Goal: Transaction & Acquisition: Purchase product/service

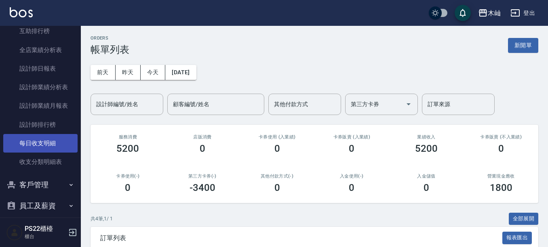
scroll to position [335, 0]
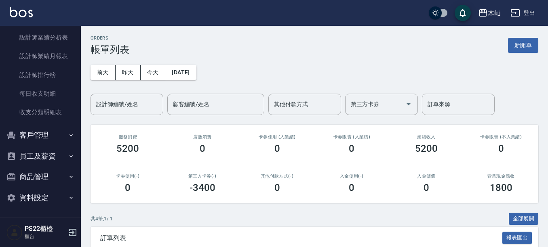
click at [26, 139] on button "客戶管理" at bounding box center [40, 135] width 74 height 21
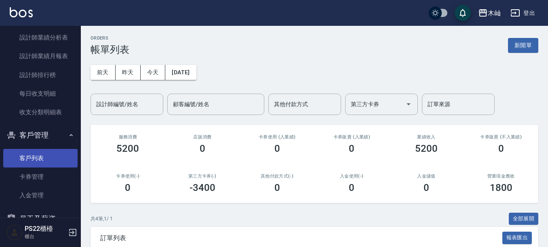
click at [21, 156] on link "客戶列表" at bounding box center [40, 158] width 74 height 19
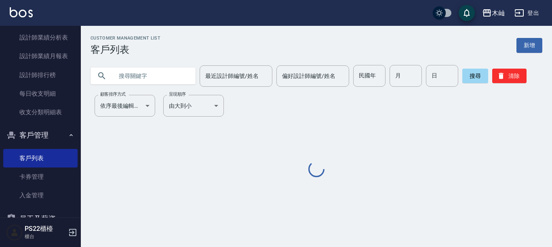
click at [142, 83] on input "text" at bounding box center [151, 76] width 76 height 22
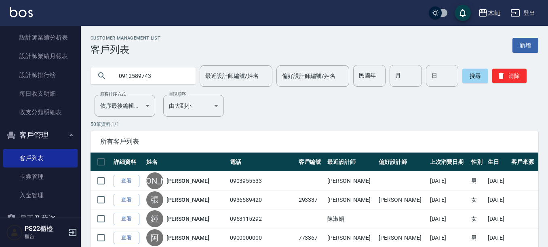
type input "0912589743"
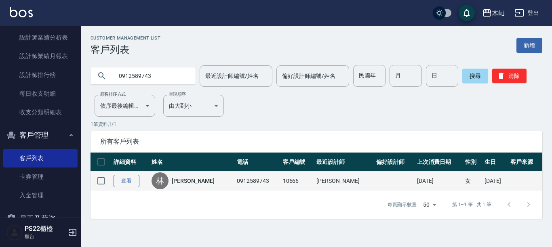
drag, startPoint x: 133, startPoint y: 180, endPoint x: 154, endPoint y: 173, distance: 22.0
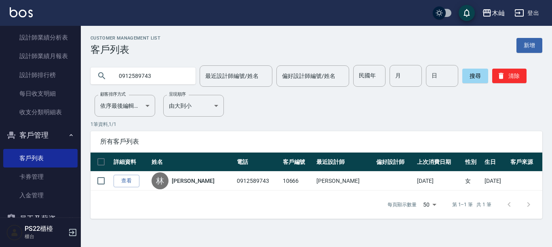
click at [133, 181] on link "查看" at bounding box center [127, 181] width 26 height 13
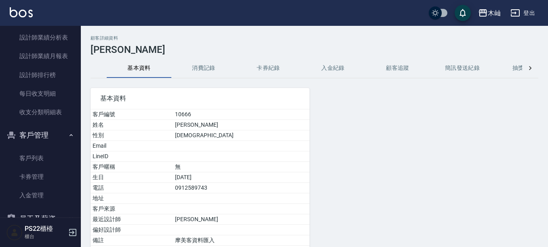
click at [198, 71] on button "消費記錄" at bounding box center [203, 68] width 65 height 19
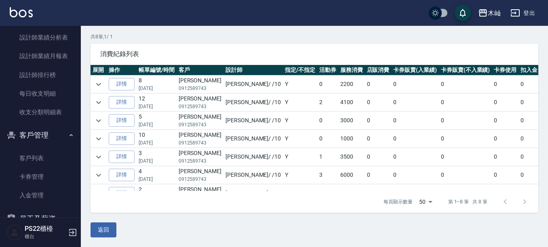
click at [105, 87] on td at bounding box center [99, 85] width 16 height 18
click at [102, 86] on icon "expand row" at bounding box center [99, 85] width 10 height 10
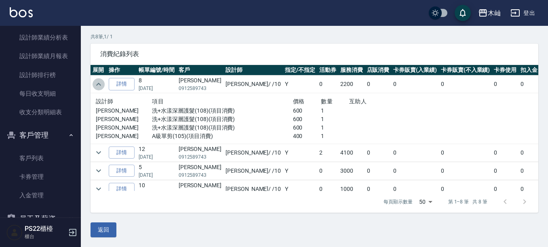
click at [102, 85] on icon "expand row" at bounding box center [99, 85] width 10 height 10
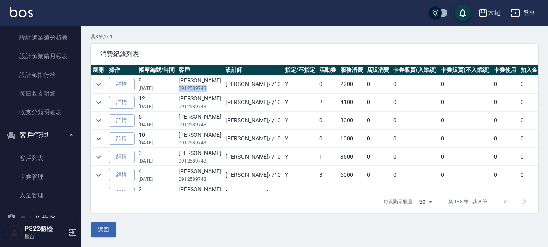
drag, startPoint x: 179, startPoint y: 88, endPoint x: 206, endPoint y: 93, distance: 27.4
click at [206, 93] on td "[PERSON_NAME]0912589743" at bounding box center [200, 85] width 47 height 18
copy p "0912589743"
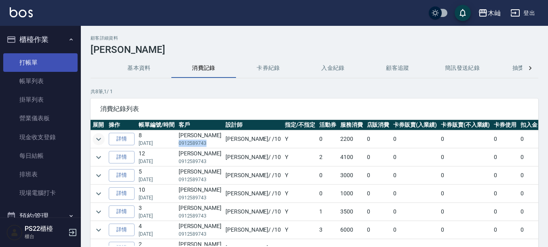
click at [27, 56] on link "打帳單" at bounding box center [40, 62] width 74 height 19
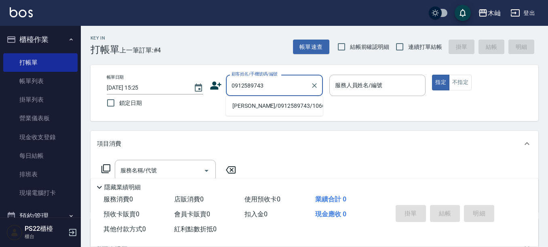
click at [275, 108] on li "[PERSON_NAME]/0912589743/10666" at bounding box center [274, 105] width 97 height 13
type input "[PERSON_NAME]/0912589743/10666"
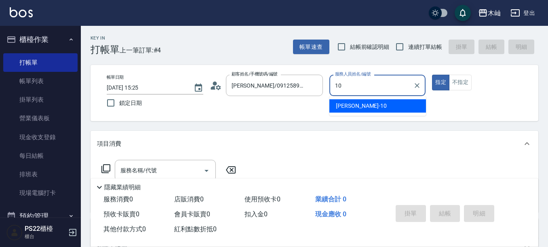
type input "小愛-10"
type button "true"
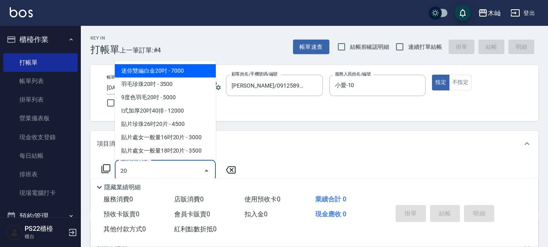
type input "2"
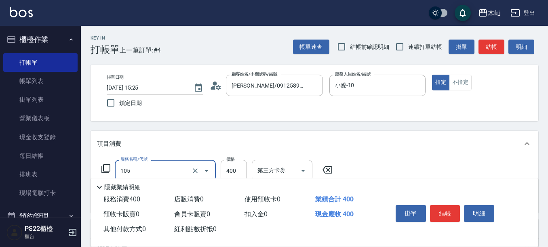
type input "A級單剪(105)"
click at [484, 53] on button "結帳" at bounding box center [492, 47] width 26 height 15
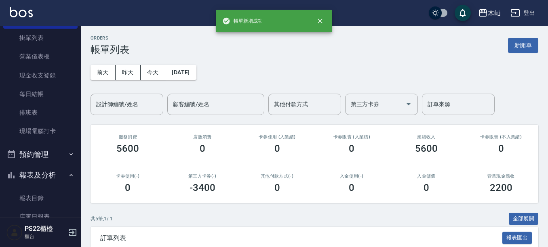
scroll to position [162, 0]
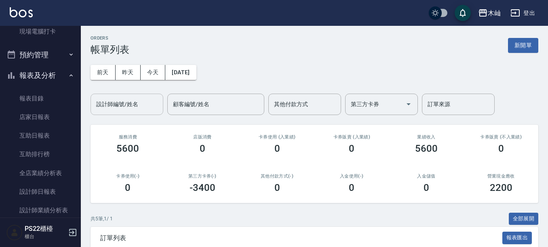
click at [133, 108] on input "設計師編號/姓名" at bounding box center [126, 104] width 65 height 14
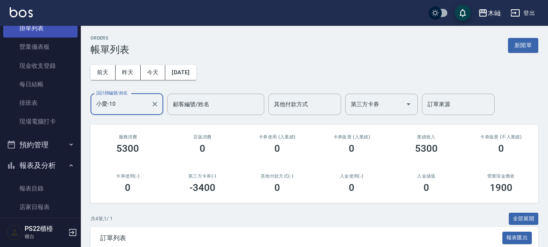
scroll to position [0, 0]
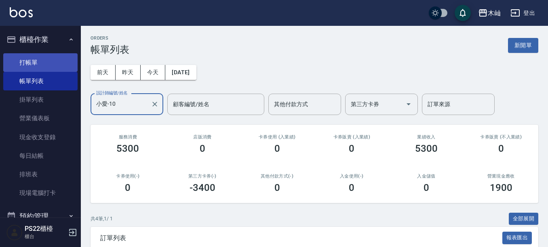
type input "小愛-10"
click at [34, 65] on link "打帳單" at bounding box center [40, 62] width 74 height 19
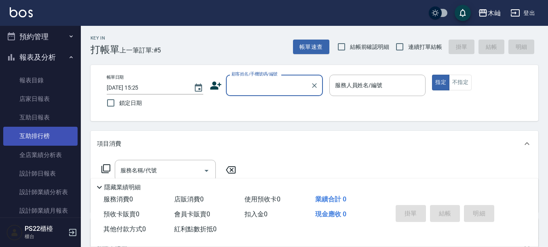
scroll to position [243, 0]
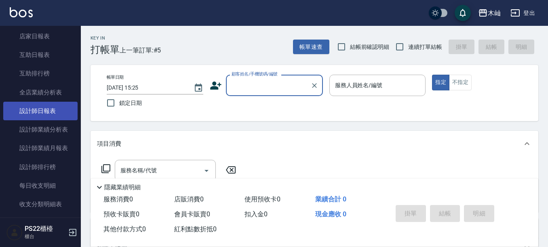
click at [51, 116] on link "設計師日報表" at bounding box center [40, 111] width 74 height 19
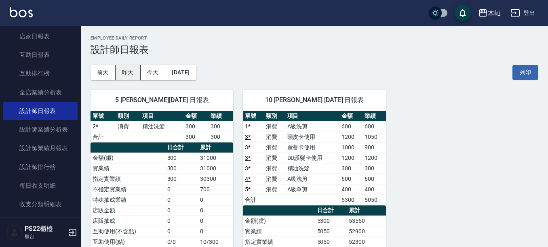
click at [122, 74] on button "昨天" at bounding box center [128, 72] width 25 height 15
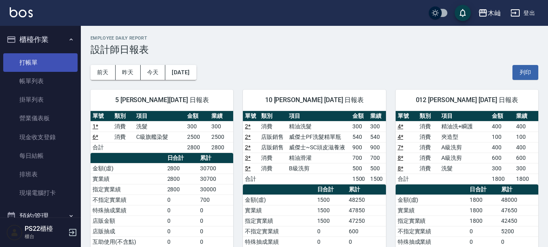
click at [17, 69] on link "打帳單" at bounding box center [40, 62] width 74 height 19
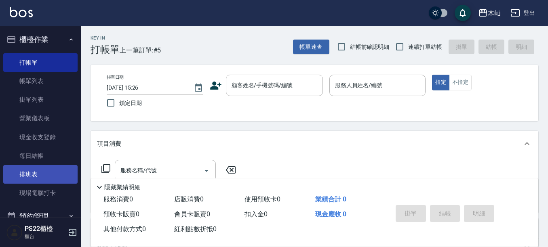
click at [35, 178] on link "排班表" at bounding box center [40, 174] width 74 height 19
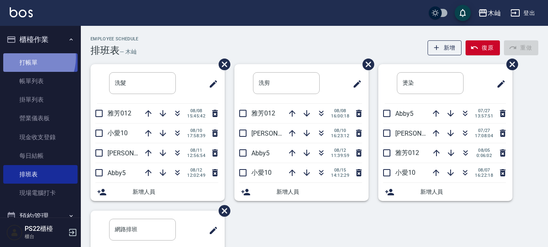
click at [27, 57] on link "打帳單" at bounding box center [40, 62] width 74 height 19
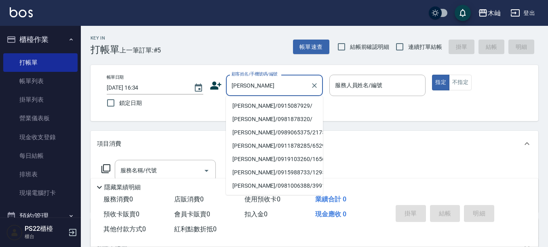
click at [265, 106] on li "[PERSON_NAME]/0915087929/" at bounding box center [274, 105] width 97 height 13
type input "[PERSON_NAME]/0915087929/"
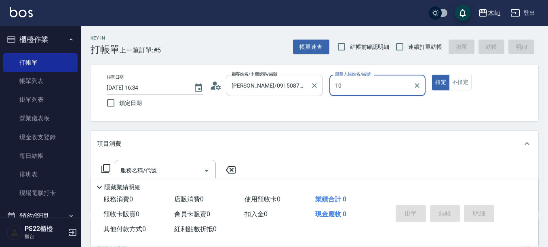
type input "10"
type button "true"
type input "小愛-10"
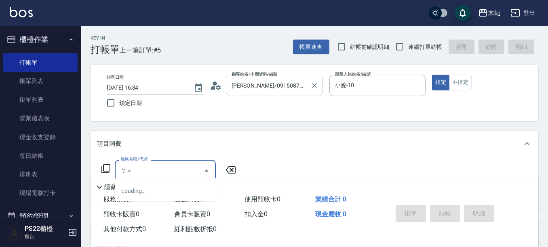
type input "補"
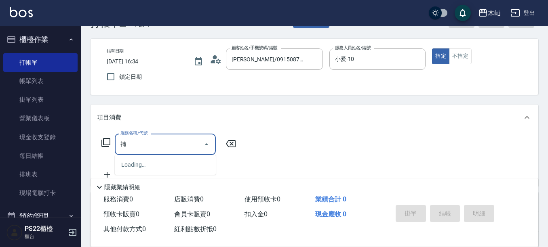
scroll to position [40, 0]
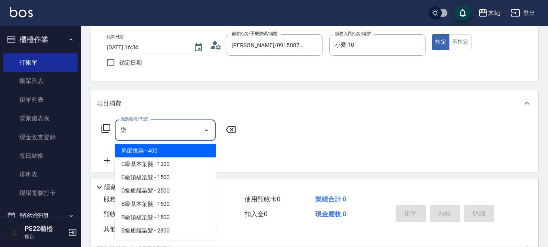
click at [180, 151] on span "局部挑染 - 400" at bounding box center [165, 150] width 101 height 13
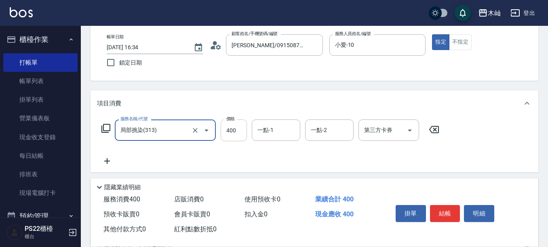
type input "局部挑染(313)"
click at [226, 133] on input "400" at bounding box center [234, 131] width 26 height 22
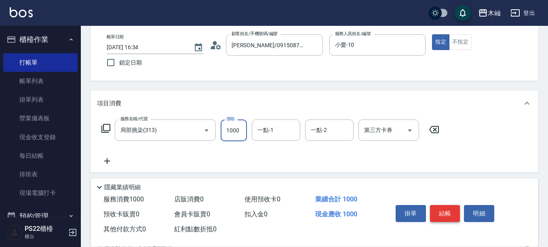
type input "1000"
click at [450, 207] on button "結帳" at bounding box center [445, 213] width 30 height 17
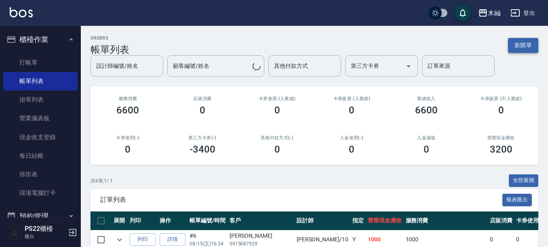
click at [517, 48] on button "新開單" at bounding box center [523, 45] width 30 height 15
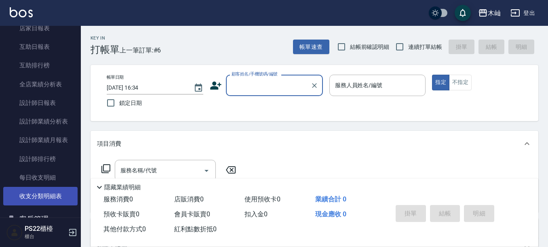
scroll to position [323, 0]
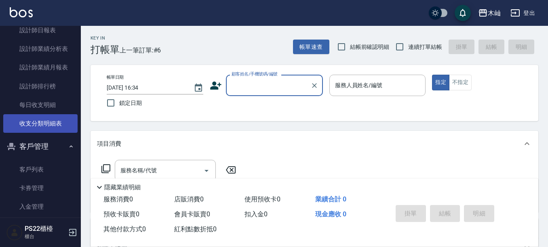
click at [26, 164] on link "客戶列表" at bounding box center [40, 169] width 74 height 19
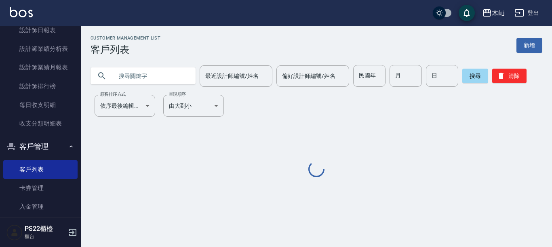
click at [116, 75] on input "text" at bounding box center [151, 76] width 76 height 22
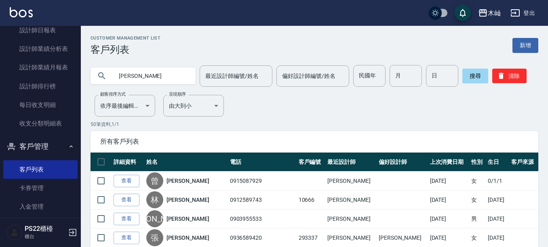
type input "[PERSON_NAME]"
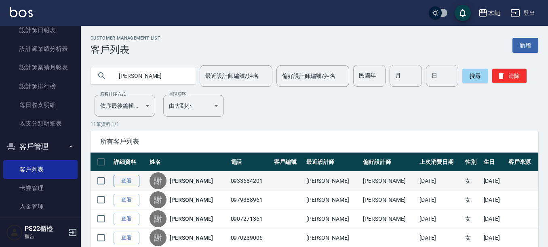
click at [125, 185] on link "查看" at bounding box center [127, 181] width 26 height 13
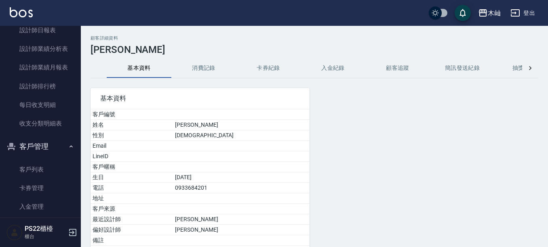
click at [208, 74] on button "消費記錄" at bounding box center [203, 68] width 65 height 19
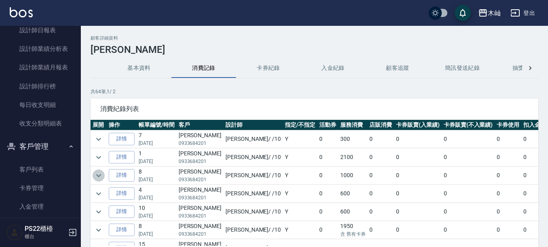
click at [102, 175] on icon "expand row" at bounding box center [99, 176] width 10 height 10
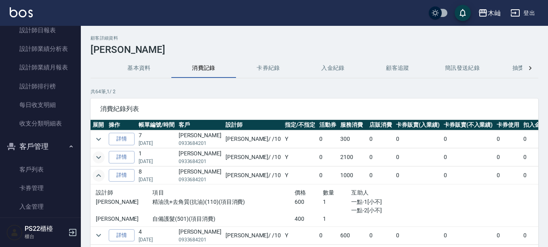
click at [95, 157] on icon "expand row" at bounding box center [99, 158] width 10 height 10
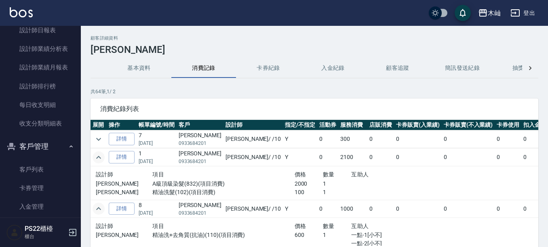
click at [95, 157] on icon "expand row" at bounding box center [99, 158] width 10 height 10
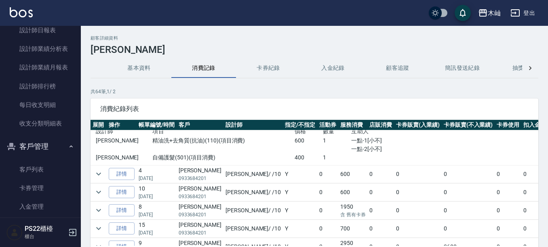
scroll to position [81, 0]
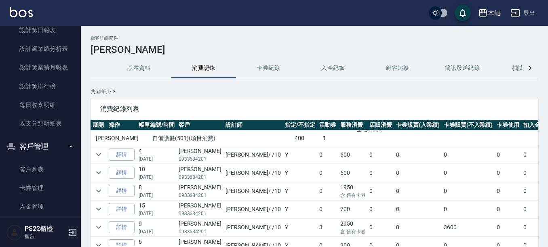
click at [95, 157] on icon "expand row" at bounding box center [99, 155] width 10 height 10
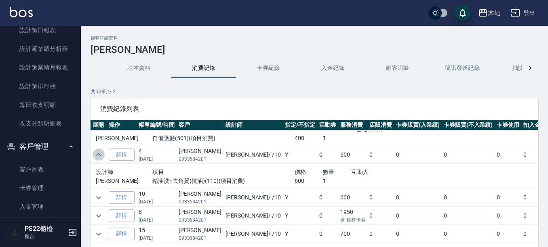
click at [95, 157] on icon "expand row" at bounding box center [99, 155] width 10 height 10
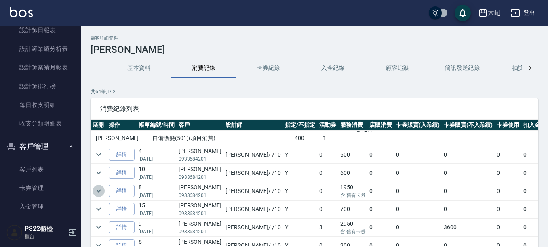
click at [97, 190] on icon "expand row" at bounding box center [99, 191] width 10 height 10
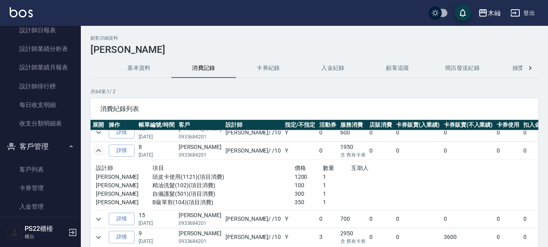
scroll to position [162, 0]
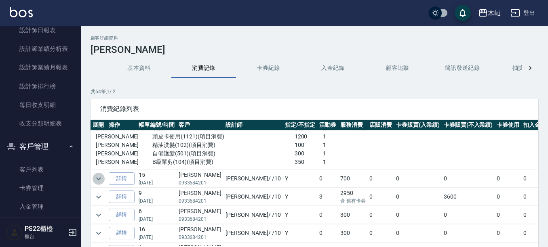
click at [99, 180] on icon "expand row" at bounding box center [99, 179] width 10 height 10
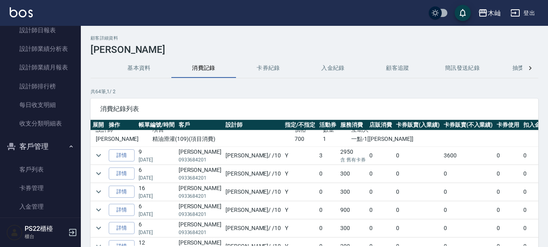
scroll to position [243, 0]
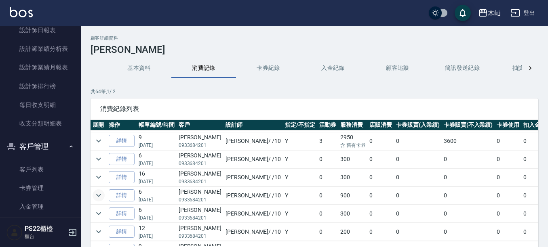
click at [99, 200] on icon "expand row" at bounding box center [99, 196] width 10 height 10
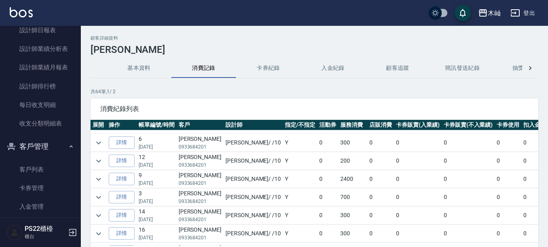
scroll to position [404, 0]
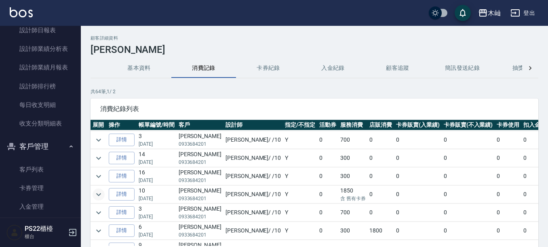
click at [100, 194] on icon "expand row" at bounding box center [99, 195] width 10 height 10
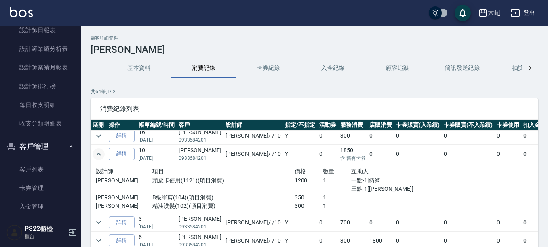
scroll to position [485, 0]
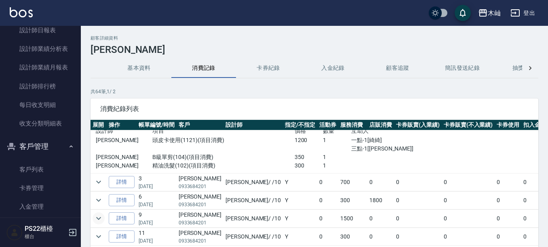
click at [94, 218] on icon "expand row" at bounding box center [99, 219] width 10 height 10
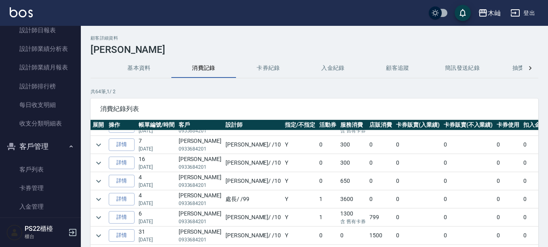
scroll to position [687, 0]
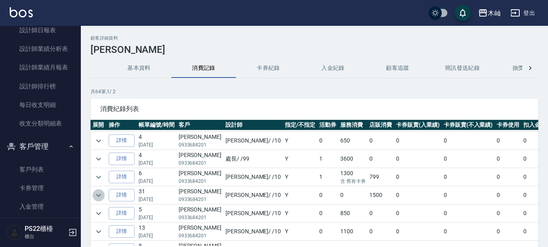
click at [99, 196] on icon "expand row" at bounding box center [98, 195] width 5 height 3
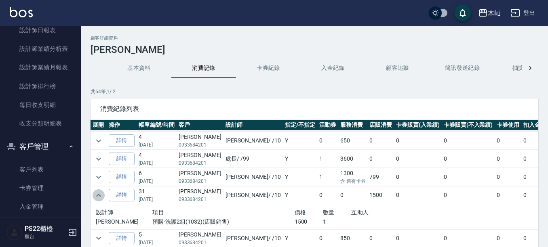
click at [99, 196] on icon "expand row" at bounding box center [99, 196] width 10 height 10
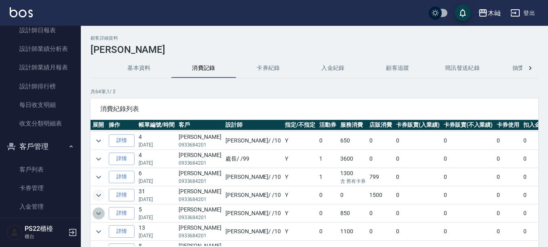
click at [104, 215] on button "expand row" at bounding box center [99, 214] width 12 height 12
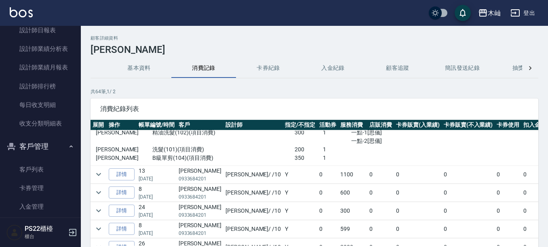
scroll to position [808, 0]
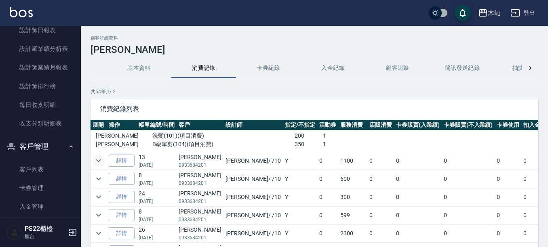
click at [100, 159] on icon "expand row" at bounding box center [99, 161] width 10 height 10
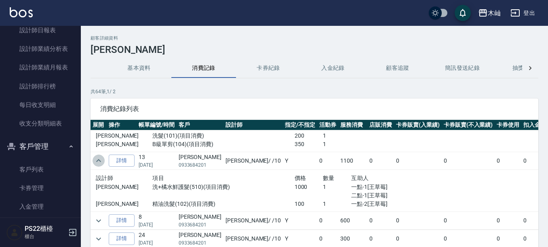
click at [100, 160] on icon "expand row" at bounding box center [99, 161] width 10 height 10
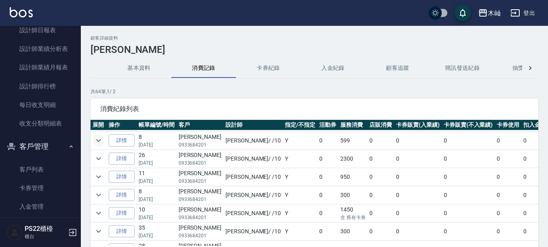
scroll to position [889, 0]
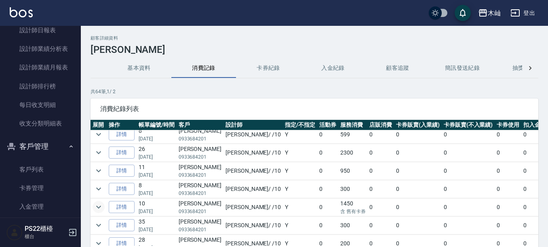
click at [100, 210] on icon "expand row" at bounding box center [99, 208] width 10 height 10
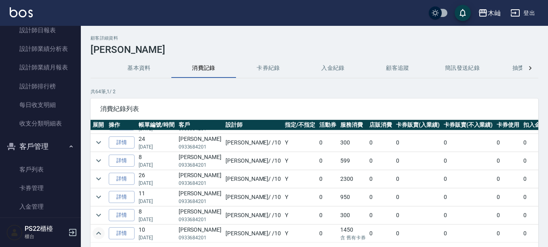
scroll to position [849, 0]
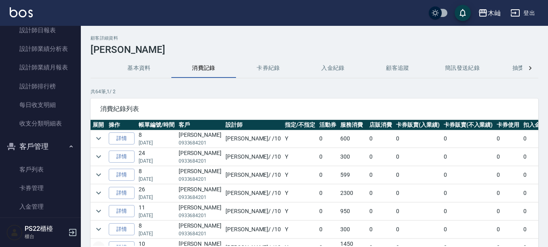
click at [100, 210] on icon "expand row" at bounding box center [99, 212] width 10 height 10
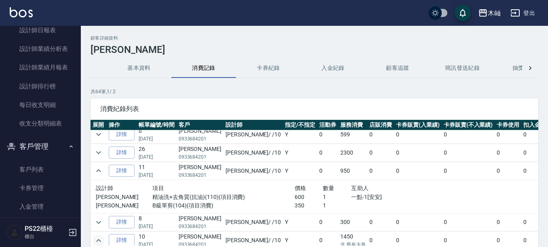
scroll to position [768, 0]
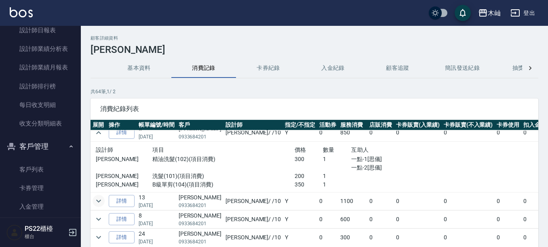
click at [103, 203] on icon "expand row" at bounding box center [99, 201] width 10 height 10
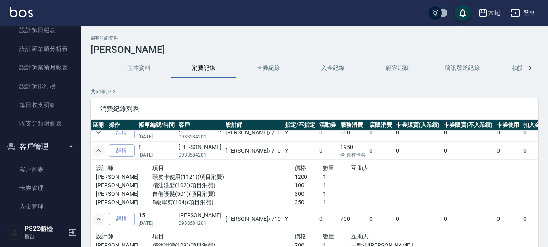
scroll to position [0, 0]
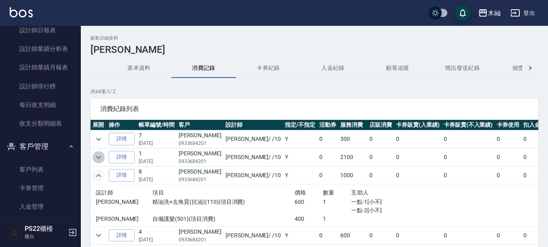
click at [100, 156] on icon "expand row" at bounding box center [99, 158] width 10 height 10
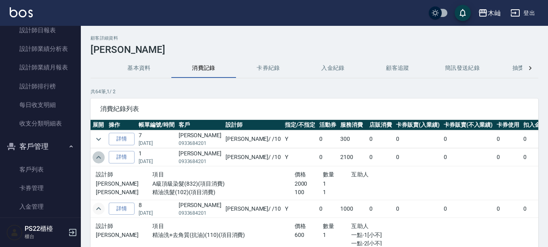
click at [100, 156] on icon "expand row" at bounding box center [99, 158] width 10 height 10
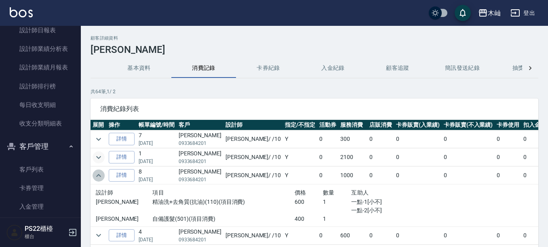
click at [99, 175] on icon "expand row" at bounding box center [98, 175] width 5 height 3
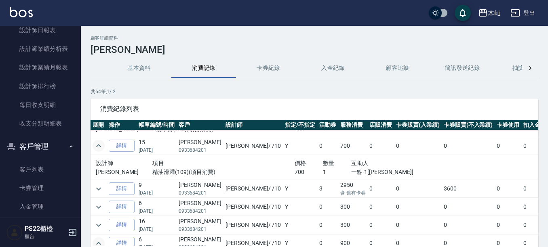
scroll to position [162, 0]
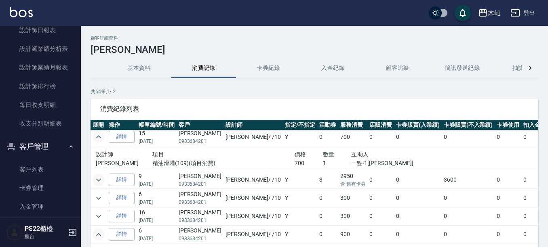
click at [98, 182] on icon "expand row" at bounding box center [99, 180] width 10 height 10
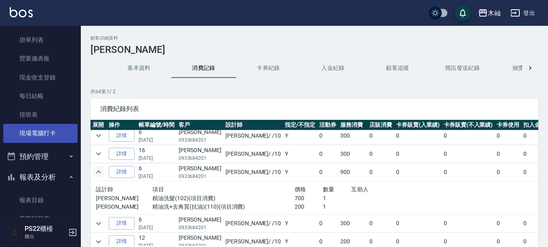
scroll to position [0, 0]
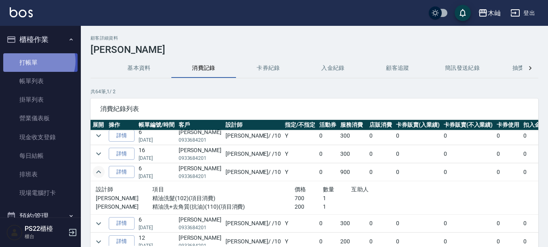
click at [37, 61] on link "打帳單" at bounding box center [40, 62] width 74 height 19
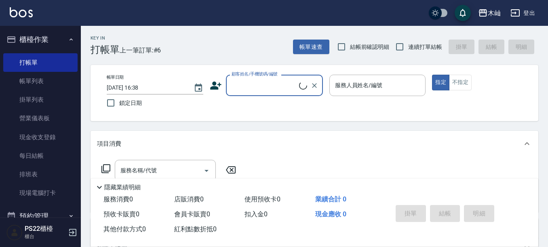
click at [274, 92] on input "顧客姓名/手機號碼/編號" at bounding box center [265, 85] width 70 height 14
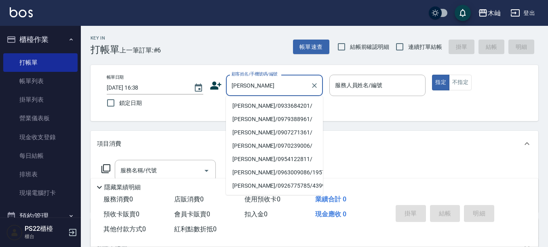
click at [281, 104] on li "[PERSON_NAME]/0933684201/" at bounding box center [274, 105] width 97 height 13
type input "[PERSON_NAME]/0933684201/"
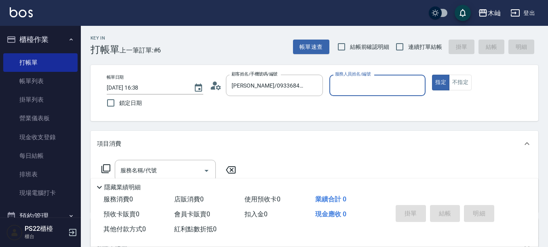
type input "小愛-10"
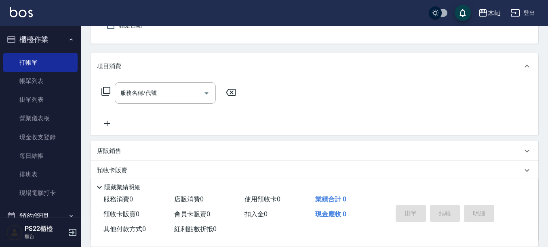
scroll to position [81, 0]
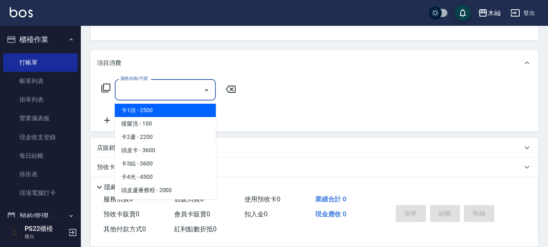
click at [171, 92] on input "服務名稱/代號" at bounding box center [159, 90] width 82 height 14
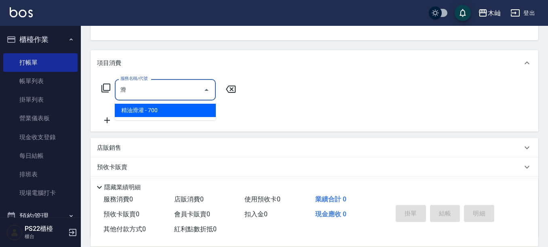
click at [165, 111] on span "精油滑灌 - 700" at bounding box center [165, 110] width 101 height 13
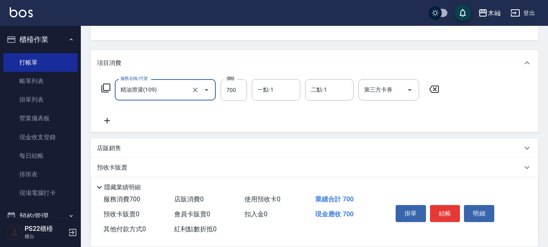
type input "精油滑灌(109)"
click at [101, 122] on icon at bounding box center [107, 121] width 20 height 10
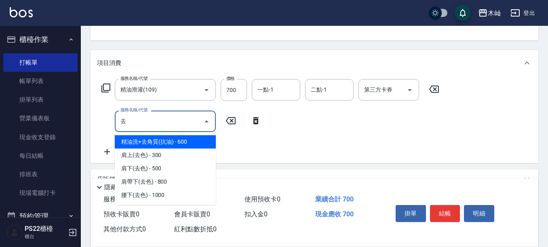
click at [145, 141] on span "精油洗+去角質(抗油) - 600" at bounding box center [165, 141] width 101 height 13
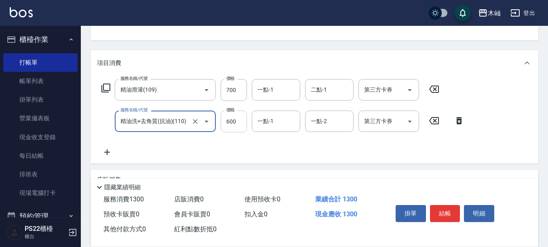
type input "精油洗+去角質(抗油)(110)"
click at [229, 118] on input "600" at bounding box center [234, 122] width 26 height 22
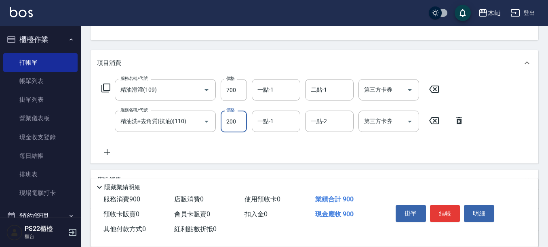
type input "200"
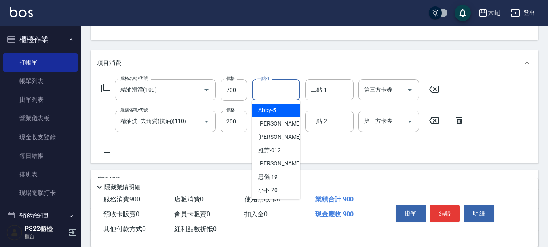
click at [280, 94] on input "一點-1" at bounding box center [275, 90] width 41 height 14
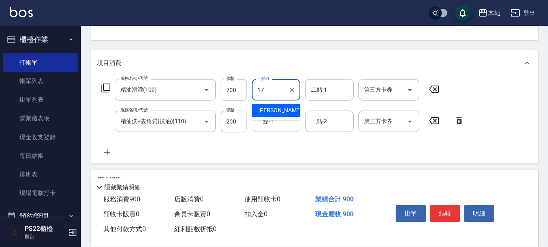
type input "[PERSON_NAME]-17"
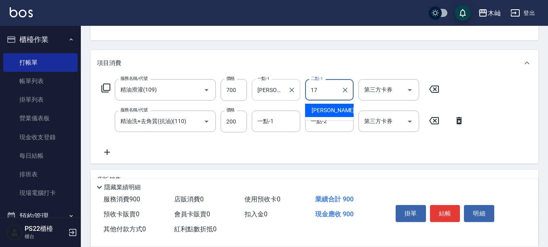
type input "[PERSON_NAME]-17"
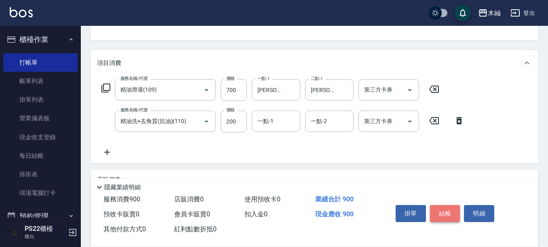
click at [447, 209] on button "結帳" at bounding box center [445, 213] width 30 height 17
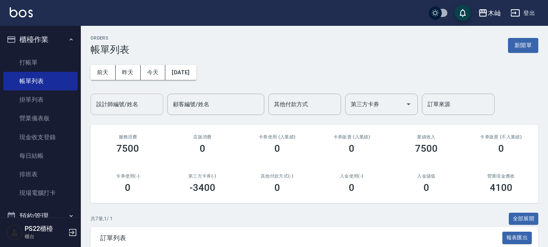
click at [123, 106] on input "設計師編號/姓名" at bounding box center [126, 104] width 65 height 14
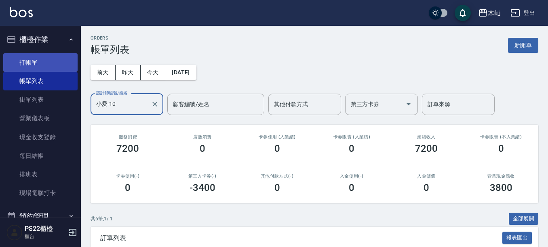
type input "小愛-10"
click at [26, 64] on link "打帳單" at bounding box center [40, 62] width 74 height 19
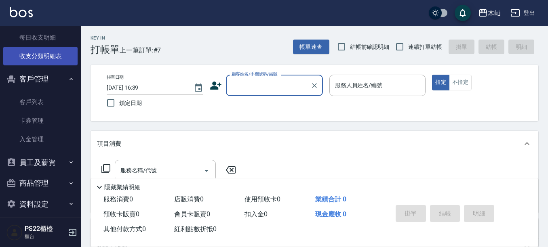
scroll to position [397, 0]
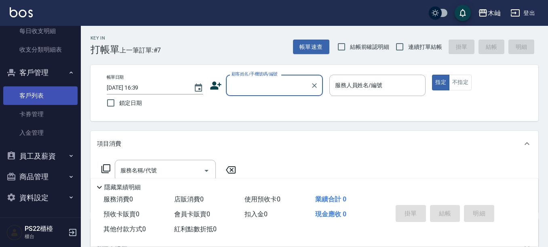
click at [27, 101] on link "客戶列表" at bounding box center [40, 96] width 74 height 19
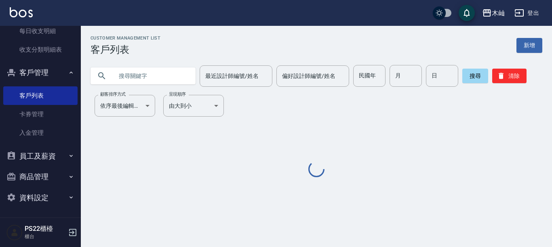
click at [143, 79] on input "text" at bounding box center [151, 76] width 76 height 22
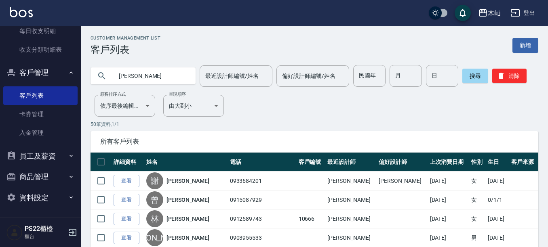
type input "[PERSON_NAME]"
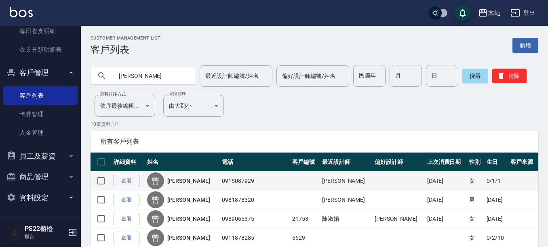
click at [135, 173] on td "查看" at bounding box center [129, 181] width 34 height 19
click at [135, 177] on link "查看" at bounding box center [127, 181] width 26 height 13
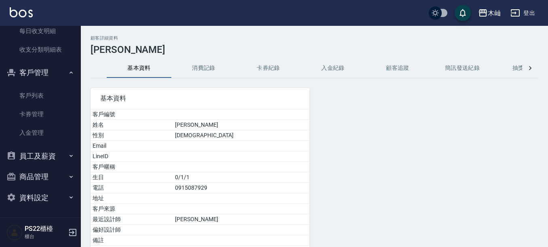
click at [210, 72] on button "消費記錄" at bounding box center [203, 68] width 65 height 19
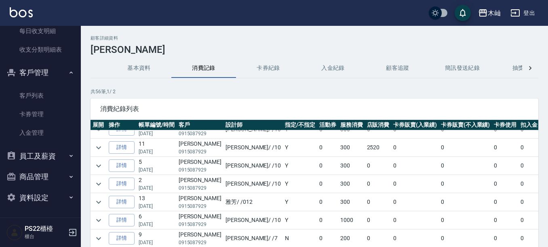
scroll to position [243, 0]
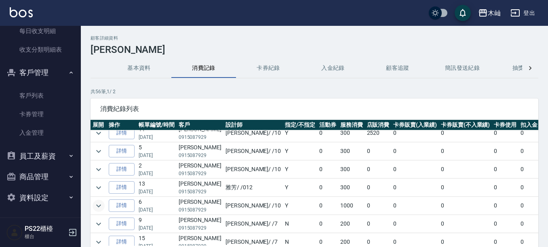
click at [98, 207] on icon "expand row" at bounding box center [99, 206] width 10 height 10
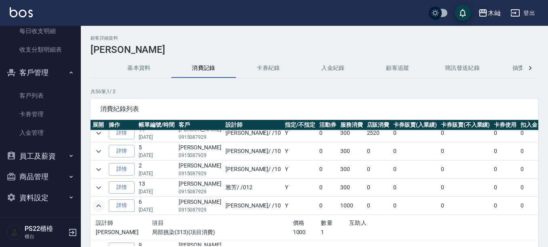
click at [98, 207] on icon "expand row" at bounding box center [99, 206] width 10 height 10
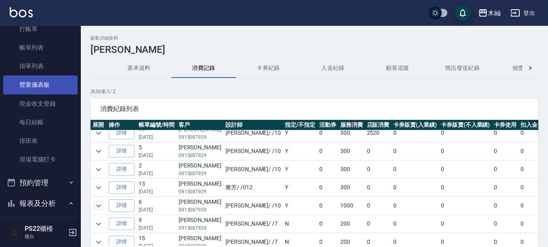
scroll to position [0, 0]
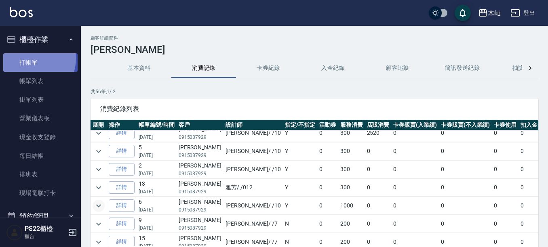
click at [28, 58] on link "打帳單" at bounding box center [40, 62] width 74 height 19
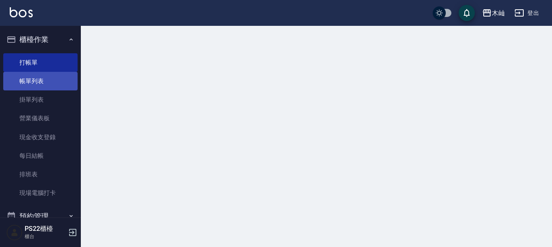
click at [28, 86] on link "帳單列表" at bounding box center [40, 81] width 74 height 19
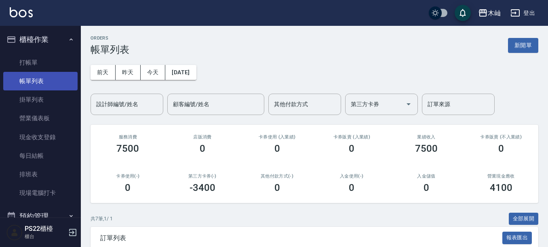
click at [21, 77] on link "帳單列表" at bounding box center [40, 81] width 74 height 19
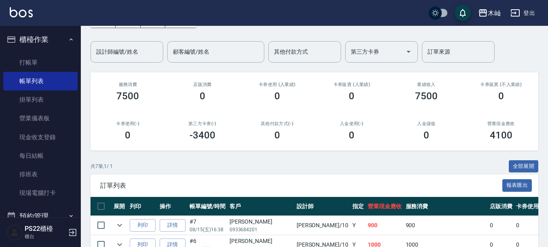
scroll to position [121, 0]
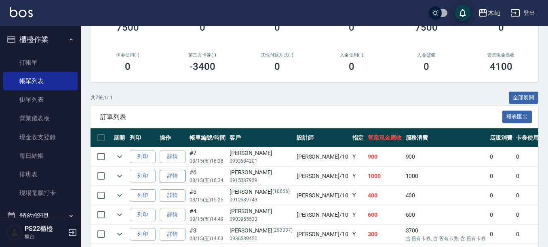
click at [175, 175] on link "詳情" at bounding box center [173, 176] width 26 height 13
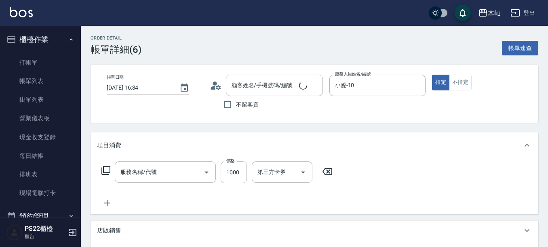
type input "[DATE] 16:34"
type input "小愛-10"
type input "局部挑染(313)"
type input "[PERSON_NAME]/0915087929/"
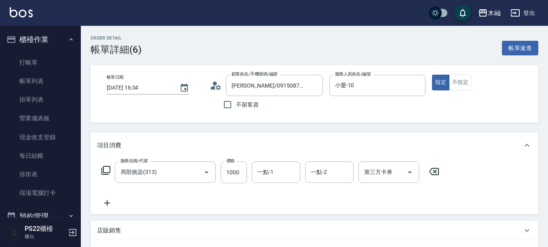
click at [110, 203] on icon at bounding box center [107, 203] width 20 height 10
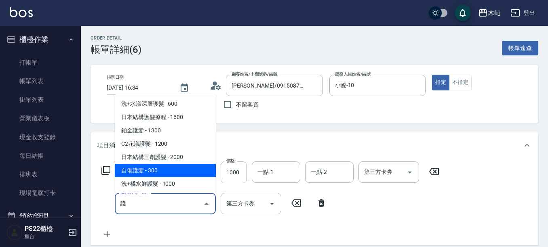
click at [143, 172] on span "自備護髮 - 300" at bounding box center [165, 170] width 101 height 13
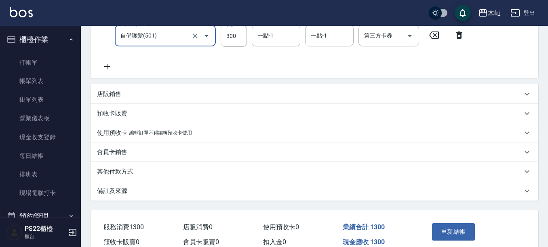
scroll to position [209, 0]
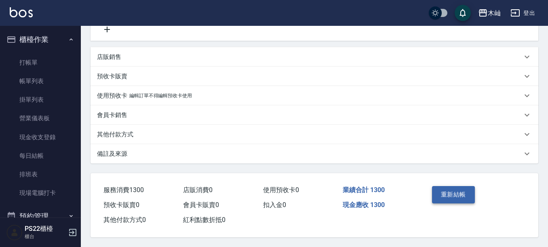
type input "自備護髮(501)"
click at [463, 191] on button "重新結帳" at bounding box center [453, 194] width 43 height 17
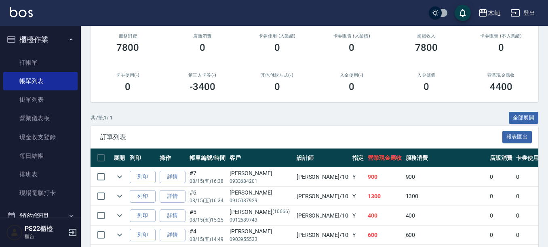
scroll to position [121, 0]
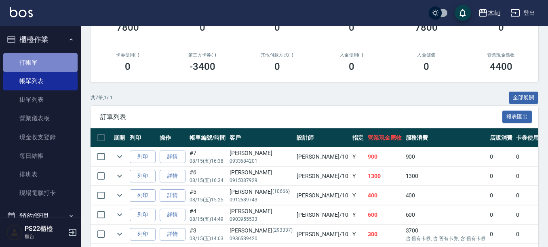
click at [44, 60] on link "打帳單" at bounding box center [40, 62] width 74 height 19
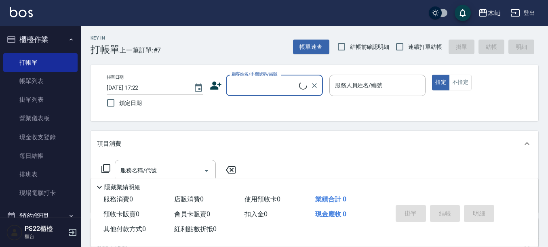
click at [239, 79] on input "顧客姓名/手機號碼/編號" at bounding box center [265, 85] width 70 height 14
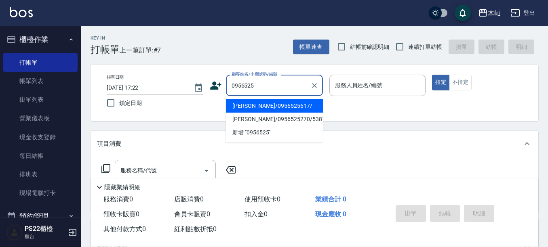
click at [262, 108] on li "[PERSON_NAME]/0956525617/" at bounding box center [274, 105] width 97 height 13
type input "[PERSON_NAME]/0956525617/"
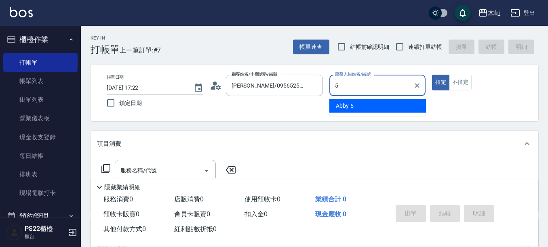
type input "Abby-5"
type button "true"
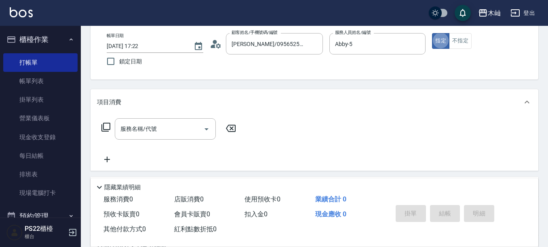
scroll to position [81, 0]
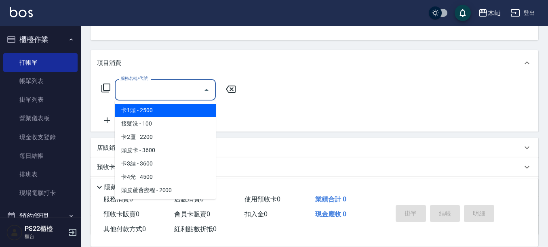
click at [158, 86] on input "服務名稱/代號" at bounding box center [159, 90] width 82 height 14
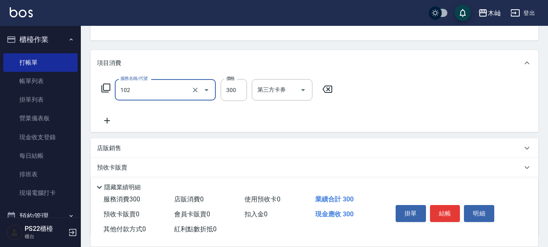
type input "精油洗髮(102)"
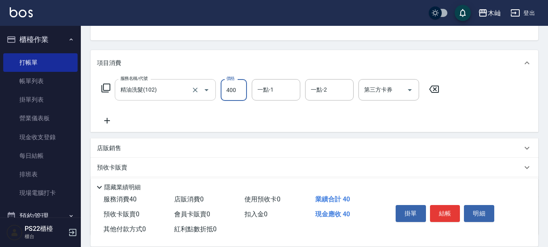
type input "400"
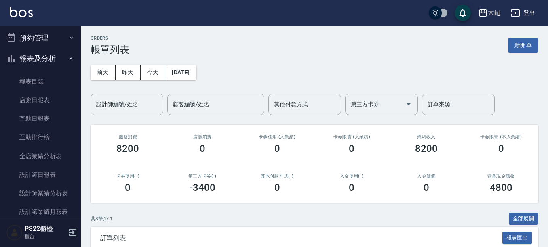
scroll to position [243, 0]
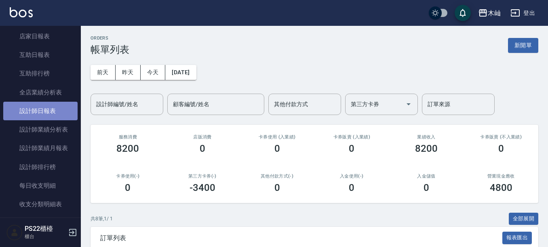
click at [50, 111] on link "設計師日報表" at bounding box center [40, 111] width 74 height 19
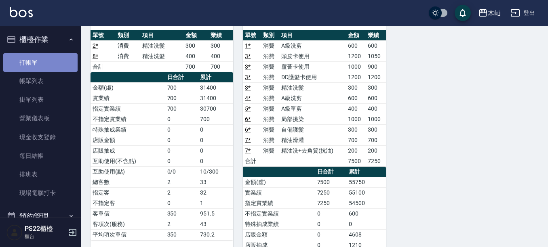
click at [47, 59] on link "打帳單" at bounding box center [40, 62] width 74 height 19
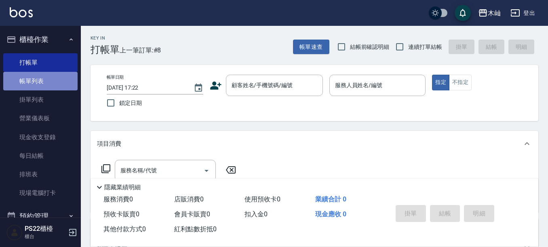
click at [57, 84] on link "帳單列表" at bounding box center [40, 81] width 74 height 19
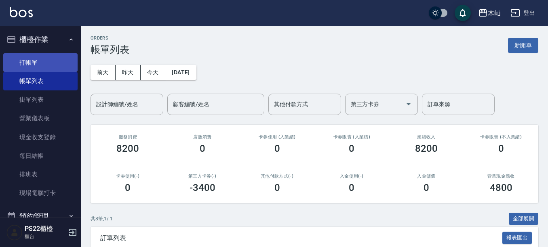
drag, startPoint x: 17, startPoint y: 45, endPoint x: 25, endPoint y: 60, distance: 17.2
click at [17, 46] on button "櫃檯作業" at bounding box center [40, 39] width 74 height 21
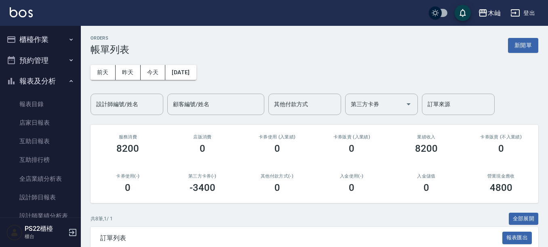
click at [25, 60] on button "預約管理" at bounding box center [40, 60] width 74 height 21
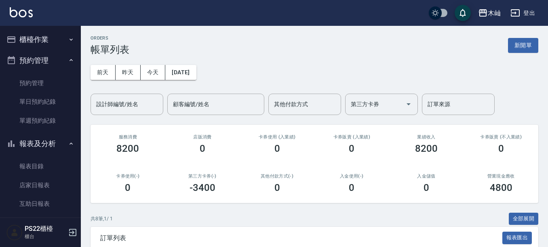
click at [28, 42] on button "櫃檯作業" at bounding box center [40, 39] width 74 height 21
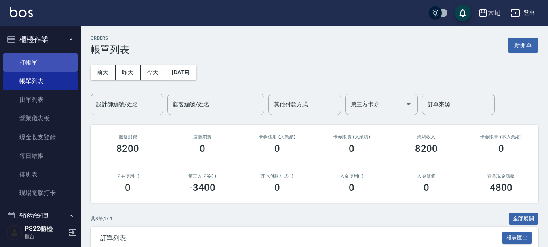
click at [33, 60] on link "打帳單" at bounding box center [40, 62] width 74 height 19
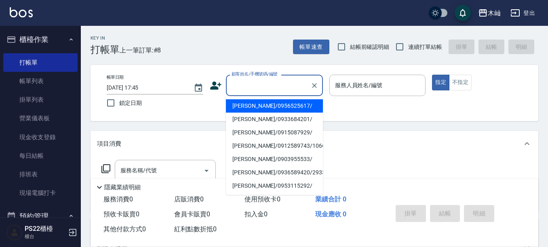
click at [233, 86] on input "顧客姓名/手機號碼/編號" at bounding box center [269, 85] width 78 height 14
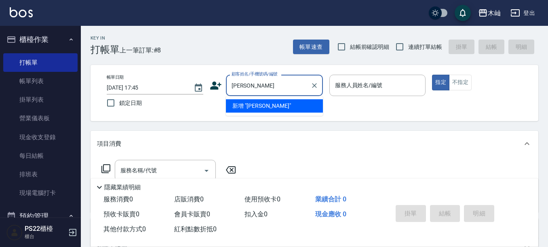
type input "蘇"
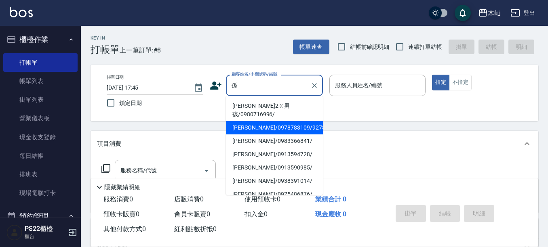
click at [264, 122] on li "[PERSON_NAME]/0978783109/927892" at bounding box center [274, 127] width 97 height 13
type input "[PERSON_NAME]/0978783109/927892"
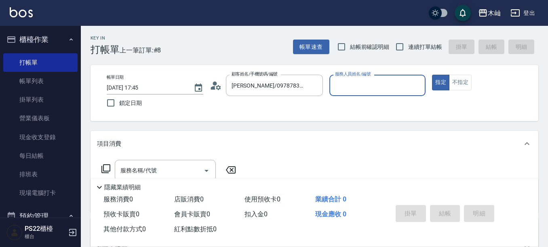
type input "小愛-10"
click at [170, 161] on div "服務名稱/代號" at bounding box center [165, 170] width 101 height 21
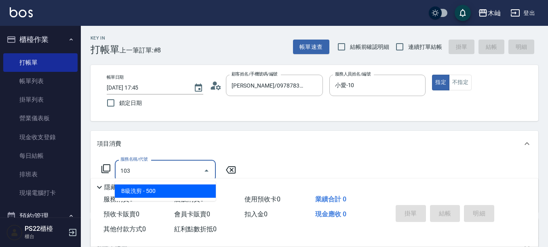
type input "B級洗剪(103)"
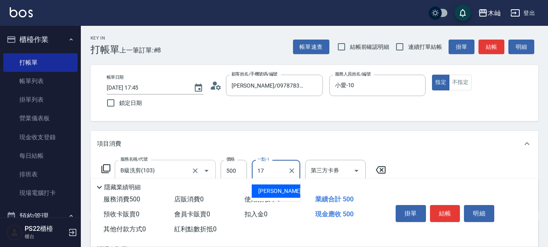
type input "[PERSON_NAME]-17"
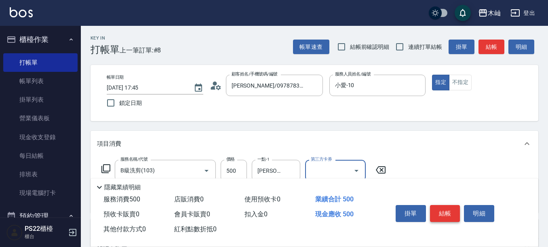
click at [453, 211] on button "結帳" at bounding box center [445, 213] width 30 height 17
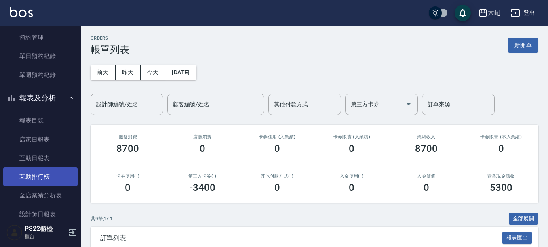
scroll to position [202, 0]
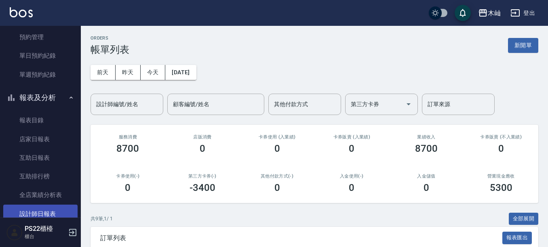
click at [46, 211] on link "設計師日報表" at bounding box center [40, 214] width 74 height 19
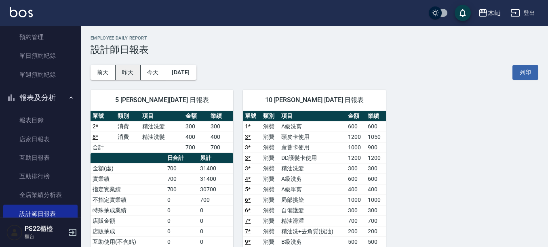
click at [127, 78] on button "昨天" at bounding box center [128, 72] width 25 height 15
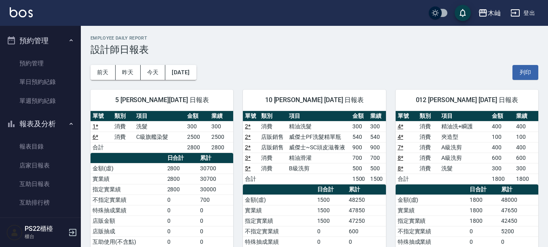
scroll to position [162, 0]
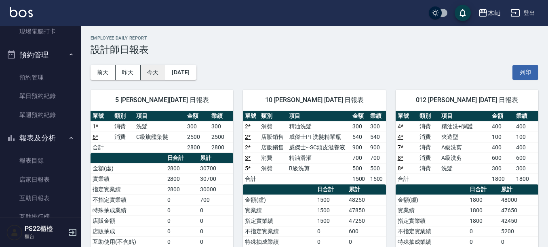
click at [157, 76] on button "今天" at bounding box center [153, 72] width 25 height 15
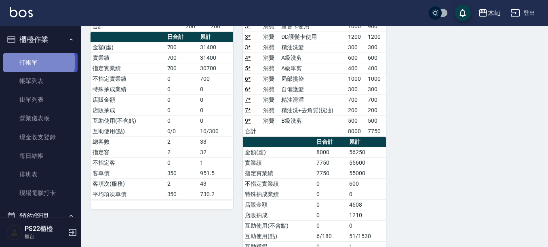
click at [29, 62] on link "打帳單" at bounding box center [40, 62] width 74 height 19
